Goal: Information Seeking & Learning: Learn about a topic

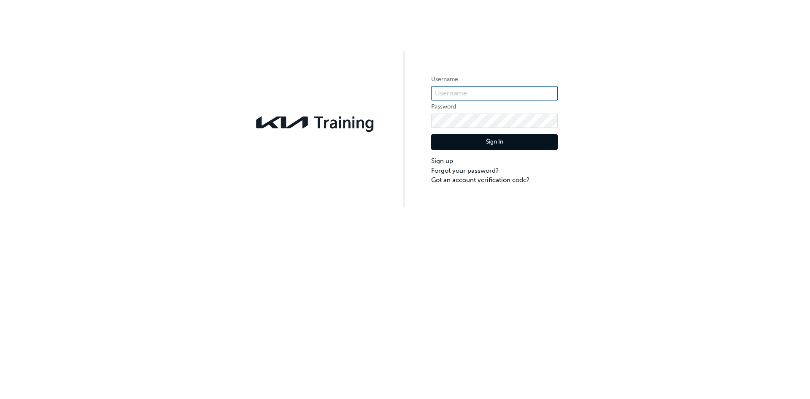
type input "KAU86231C5"
click at [480, 145] on button "Sign In" at bounding box center [494, 142] width 127 height 16
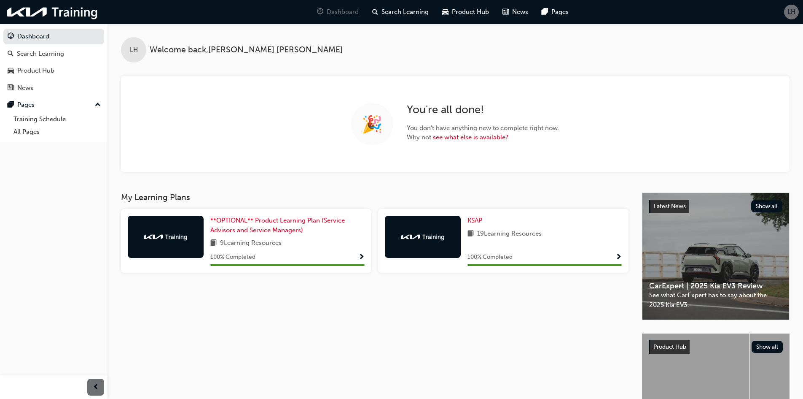
drag, startPoint x: 416, startPoint y: 229, endPoint x: 421, endPoint y: 232, distance: 5.1
click at [418, 232] on div at bounding box center [423, 237] width 76 height 42
click at [47, 59] on link "Search Learning" at bounding box center [53, 54] width 101 height 16
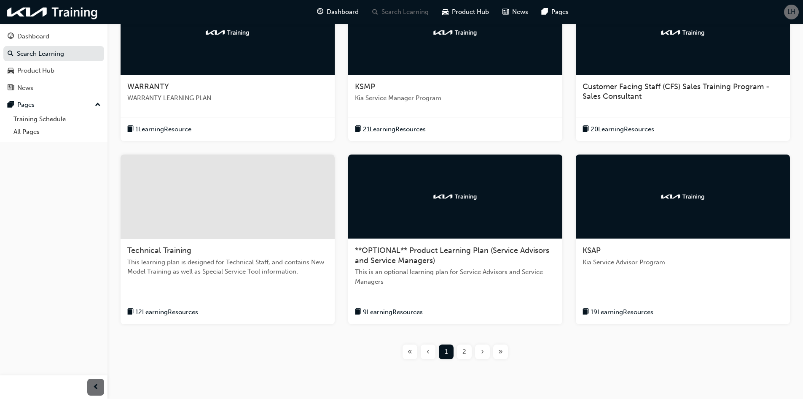
scroll to position [211, 0]
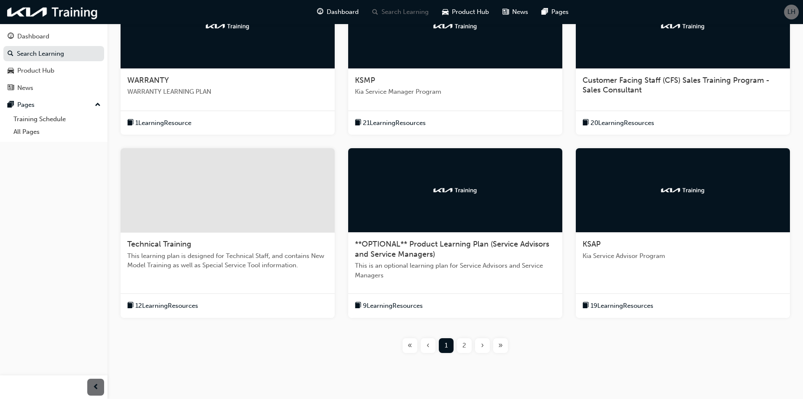
click at [404, 248] on div "**OPTIONAL** Product Learning Plan (Service Advisors and Service Managers)" at bounding box center [455, 249] width 201 height 20
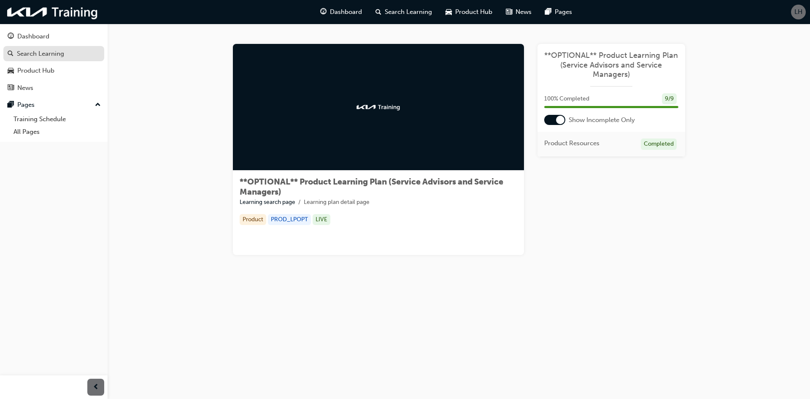
click at [46, 54] on div "Search Learning" at bounding box center [40, 54] width 47 height 10
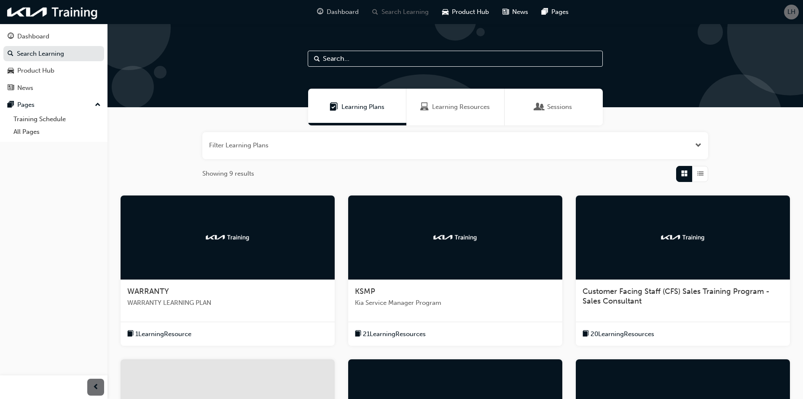
click at [339, 11] on span "Dashboard" at bounding box center [343, 12] width 32 height 10
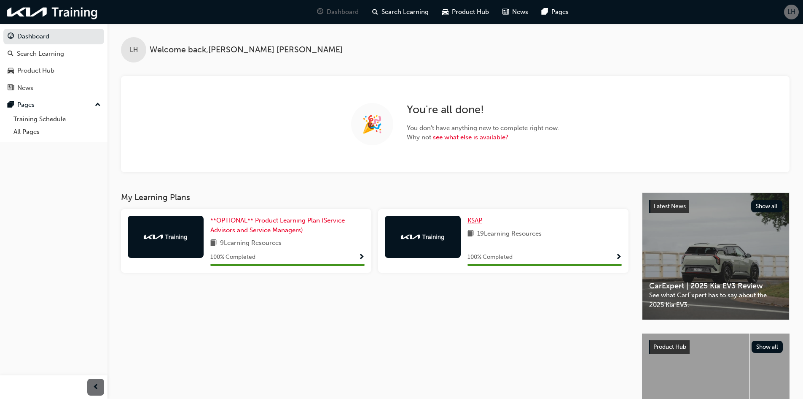
click at [472, 219] on span "KSAP" at bounding box center [475, 220] width 15 height 8
